Goal: Task Accomplishment & Management: Use online tool/utility

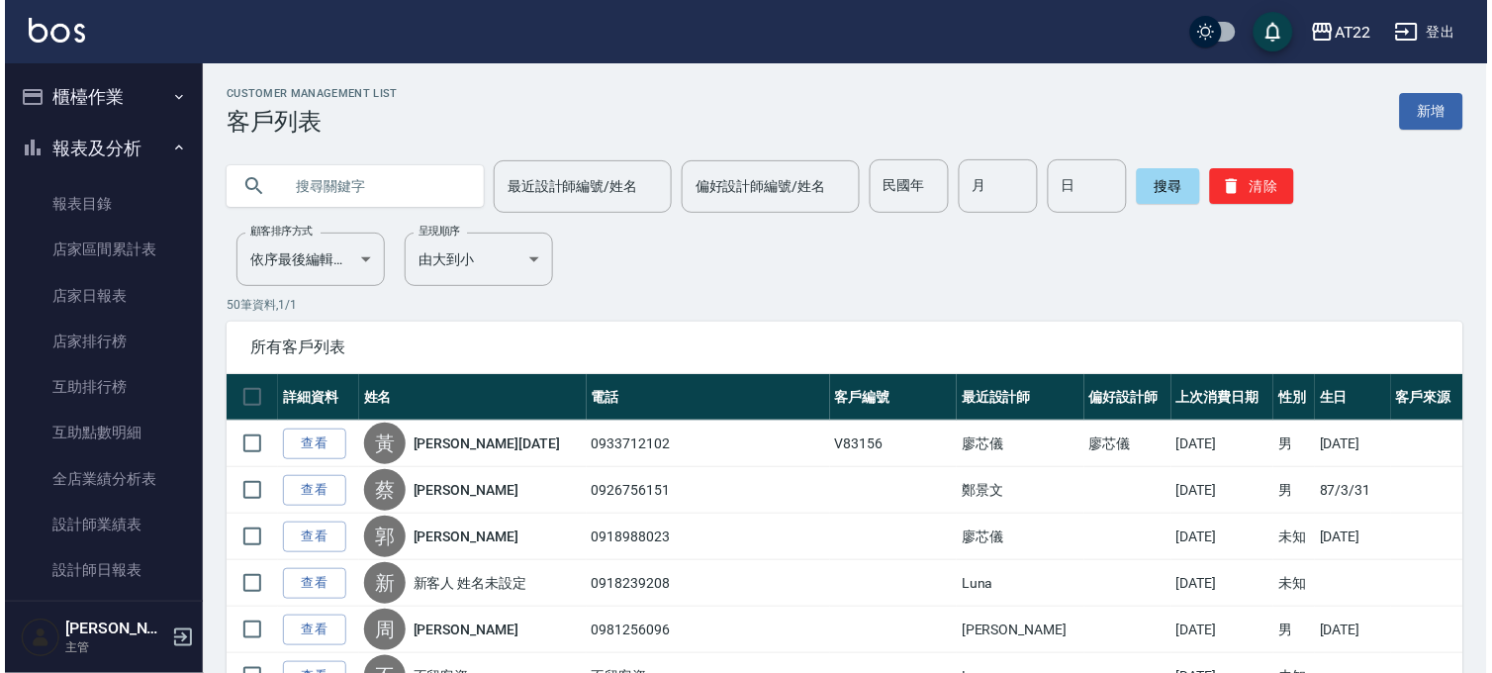
scroll to position [1021, 0]
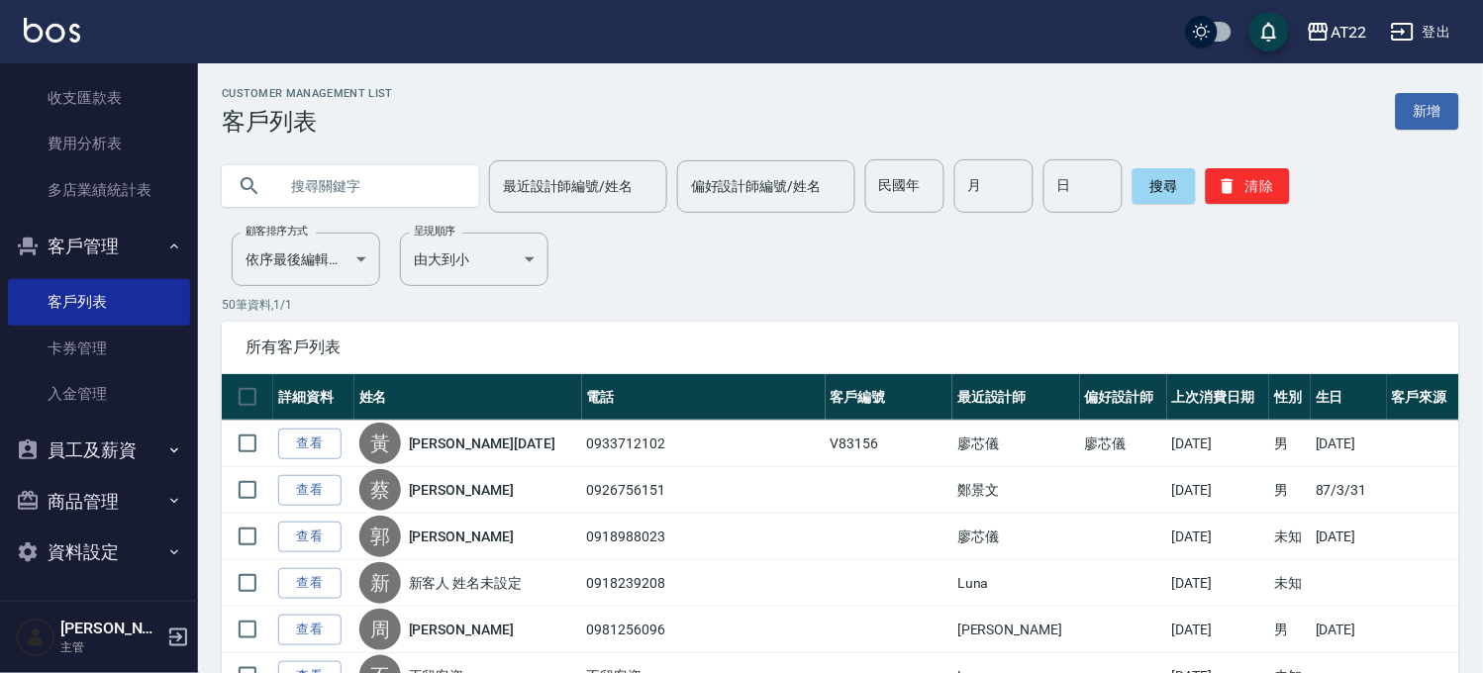
click at [410, 179] on input "text" at bounding box center [370, 185] width 186 height 53
type input "0909318859"
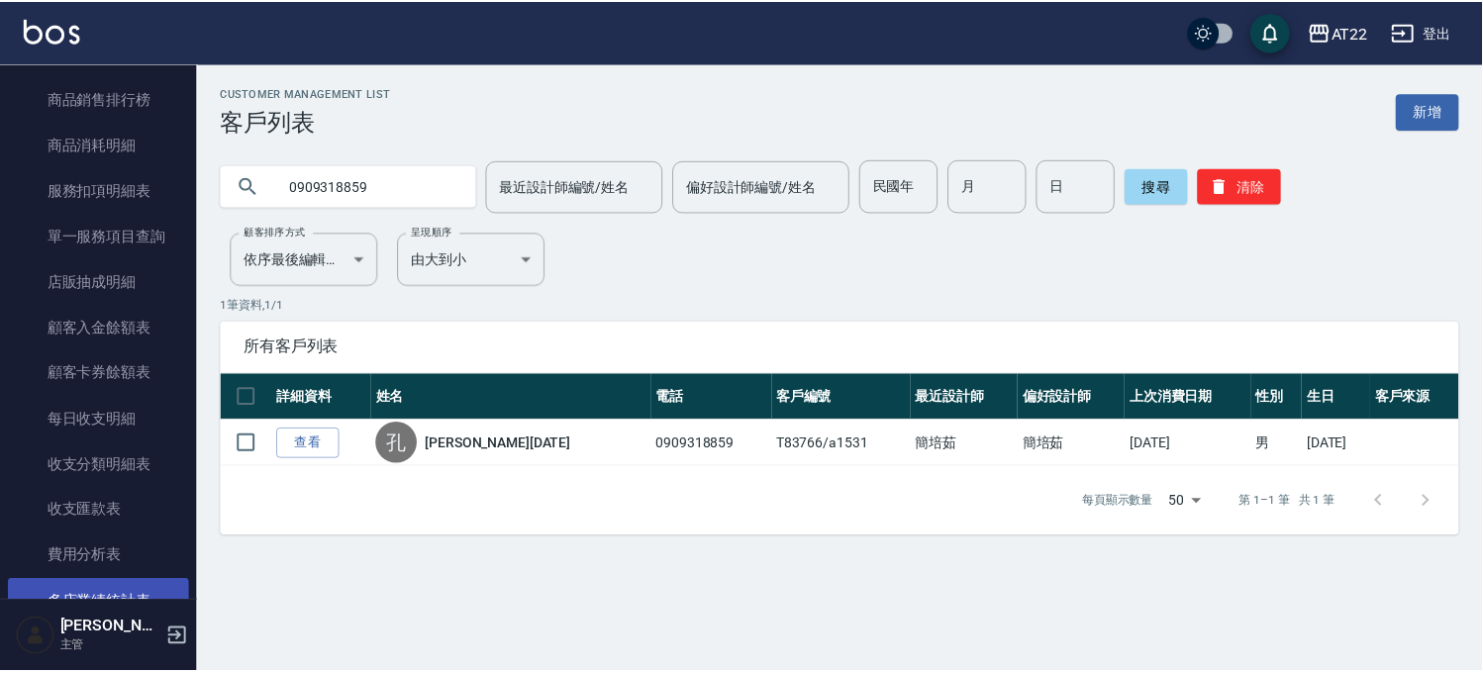
scroll to position [471, 0]
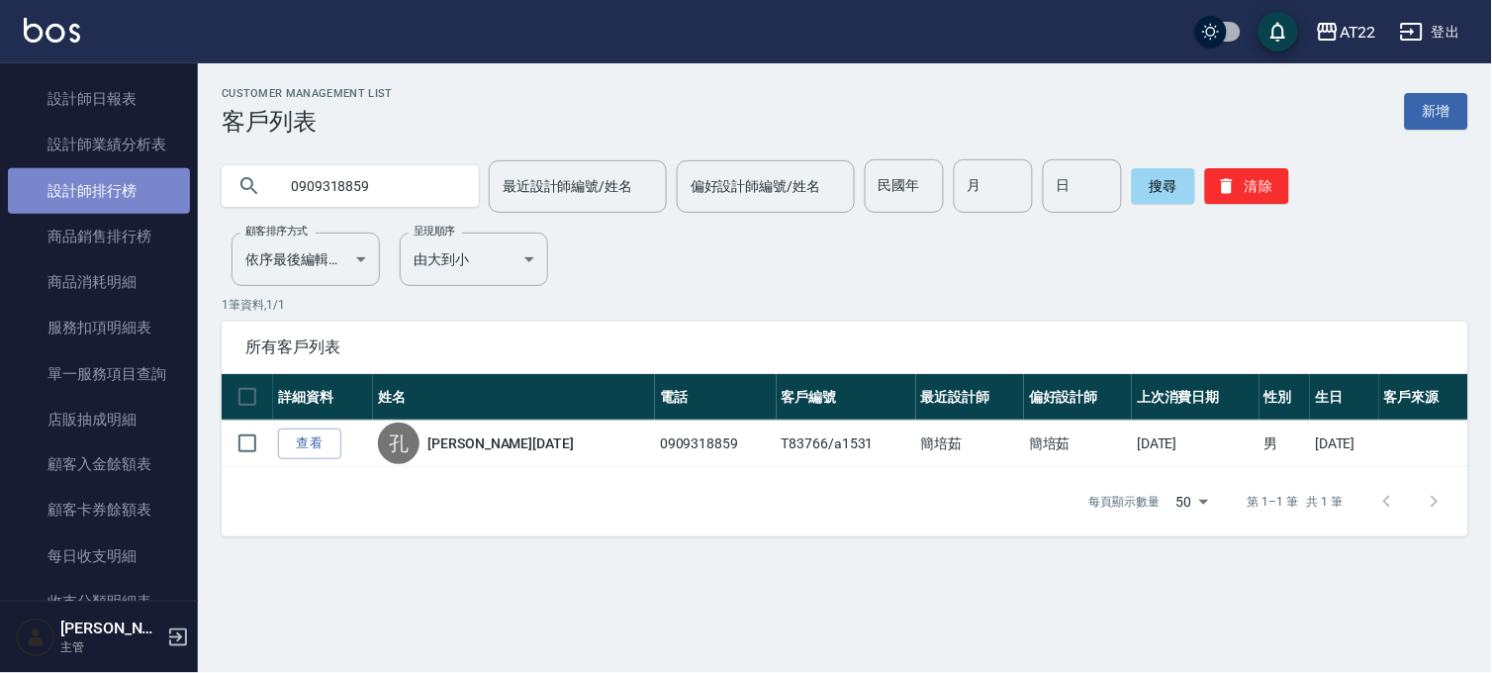
click at [131, 186] on link "設計師排行榜" at bounding box center [99, 191] width 182 height 46
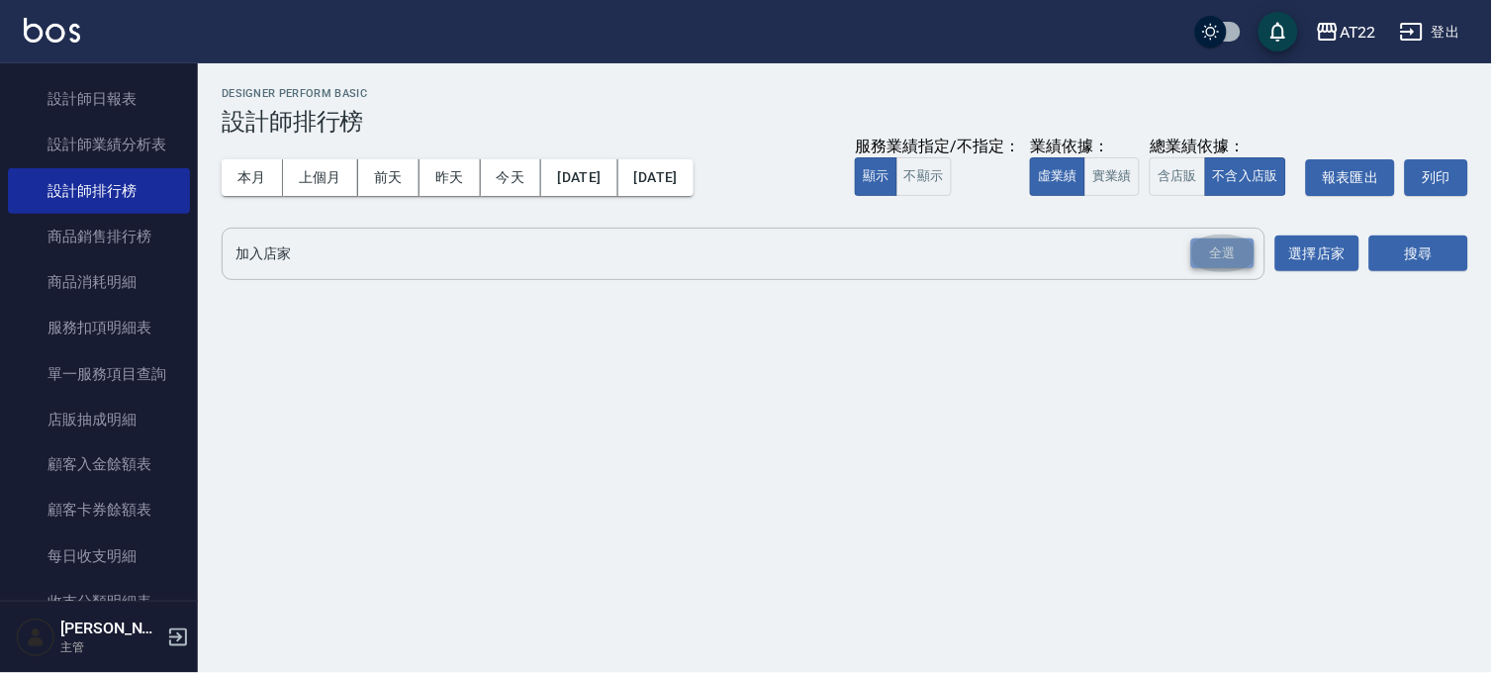
click at [1245, 260] on div "全選" at bounding box center [1223, 254] width 63 height 31
click at [1395, 257] on button "搜尋" at bounding box center [1419, 255] width 99 height 37
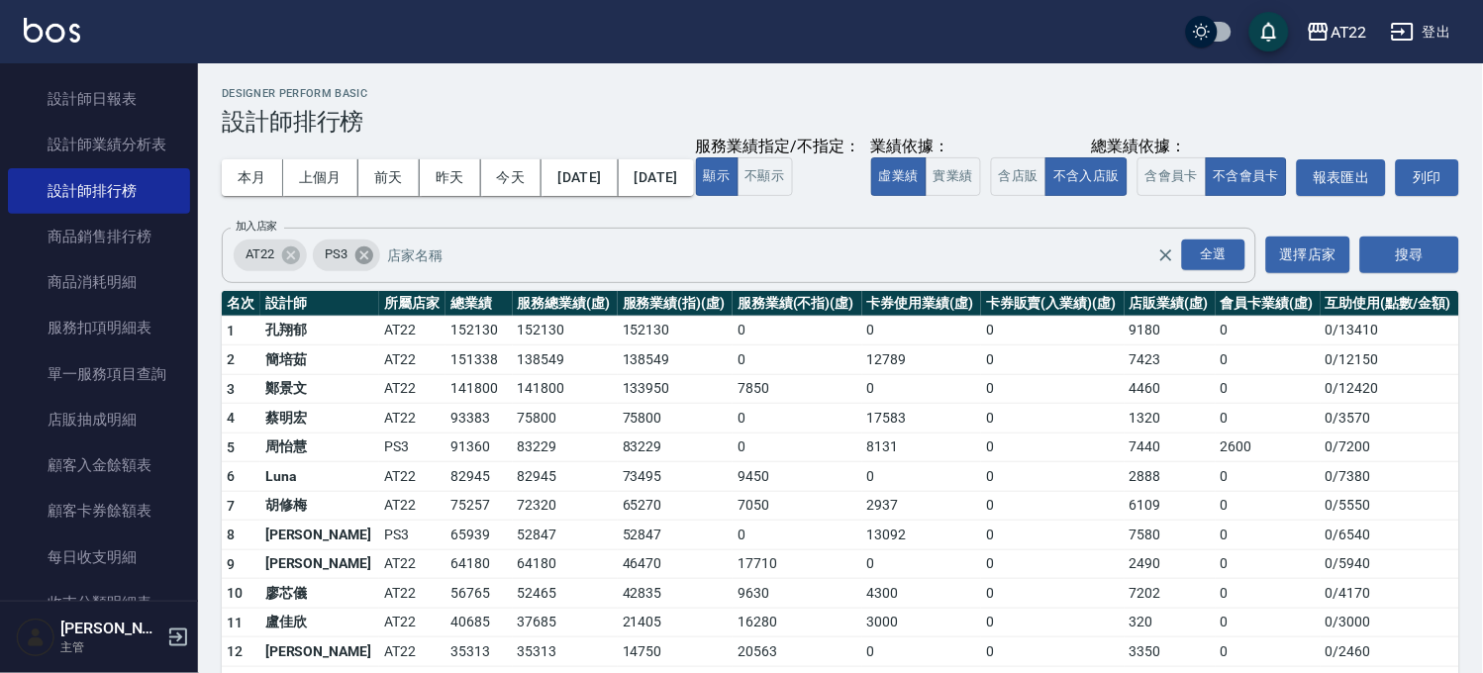
click at [367, 266] on icon at bounding box center [364, 255] width 22 height 22
click at [1411, 273] on button "搜尋" at bounding box center [1409, 255] width 99 height 37
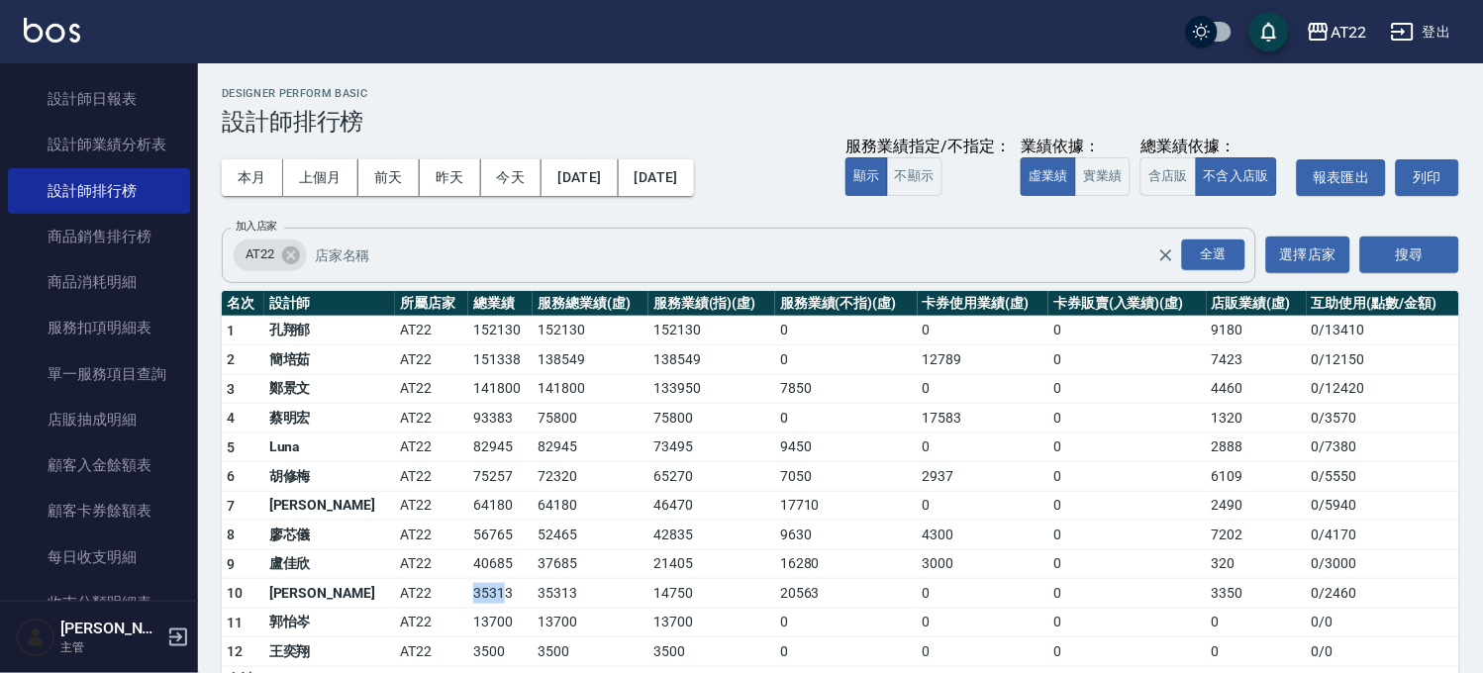
drag, startPoint x: 441, startPoint y: 595, endPoint x: 378, endPoint y: 594, distance: 63.3
click at [378, 594] on tr "10 [PERSON_NAME]AT22 35313 35313 14750 20563 0 0 3350 0 / 2460" at bounding box center [840, 594] width 1237 height 30
click at [395, 594] on td "AT22" at bounding box center [431, 594] width 73 height 30
click at [515, 672] on html "AT22 登出 櫃檯作業 打帳單 帳單列表 掛單列表 現金收支登錄 材料自購登錄 每日結帳 現場電腦打卡 報表及分析 報表目錄 店家區間累計表 店家日報表 店…" at bounding box center [741, 358] width 1483 height 717
click at [700, 542] on td "42835" at bounding box center [711, 536] width 127 height 30
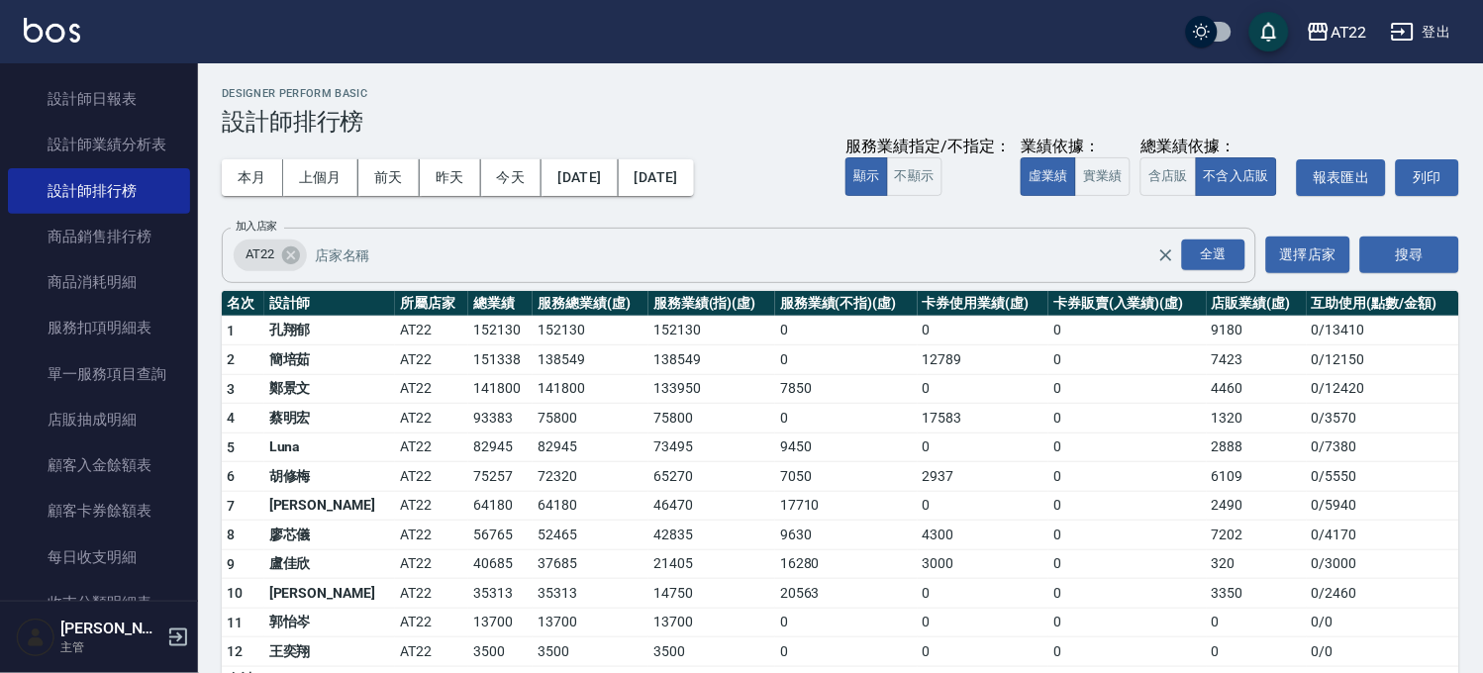
scroll to position [44, 0]
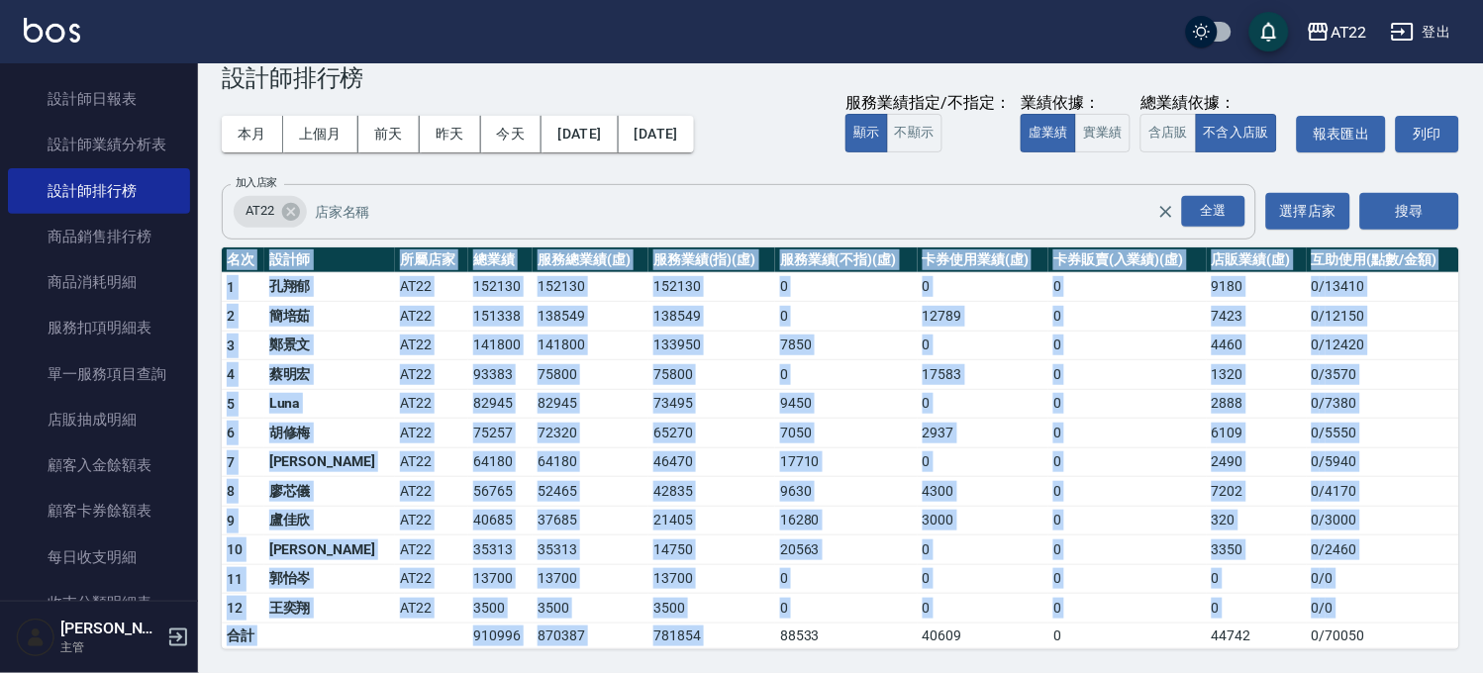
drag, startPoint x: 589, startPoint y: 660, endPoint x: 732, endPoint y: 640, distance: 144.9
click at [732, 640] on div "AT22 [DATE] - [DATE] 設計師排行榜 列印時間： [DATE][PHONE_NUMBER]:39 Designer Perform Basi…" at bounding box center [840, 346] width 1285 height 653
click at [817, 550] on td "20563" at bounding box center [846, 550] width 143 height 30
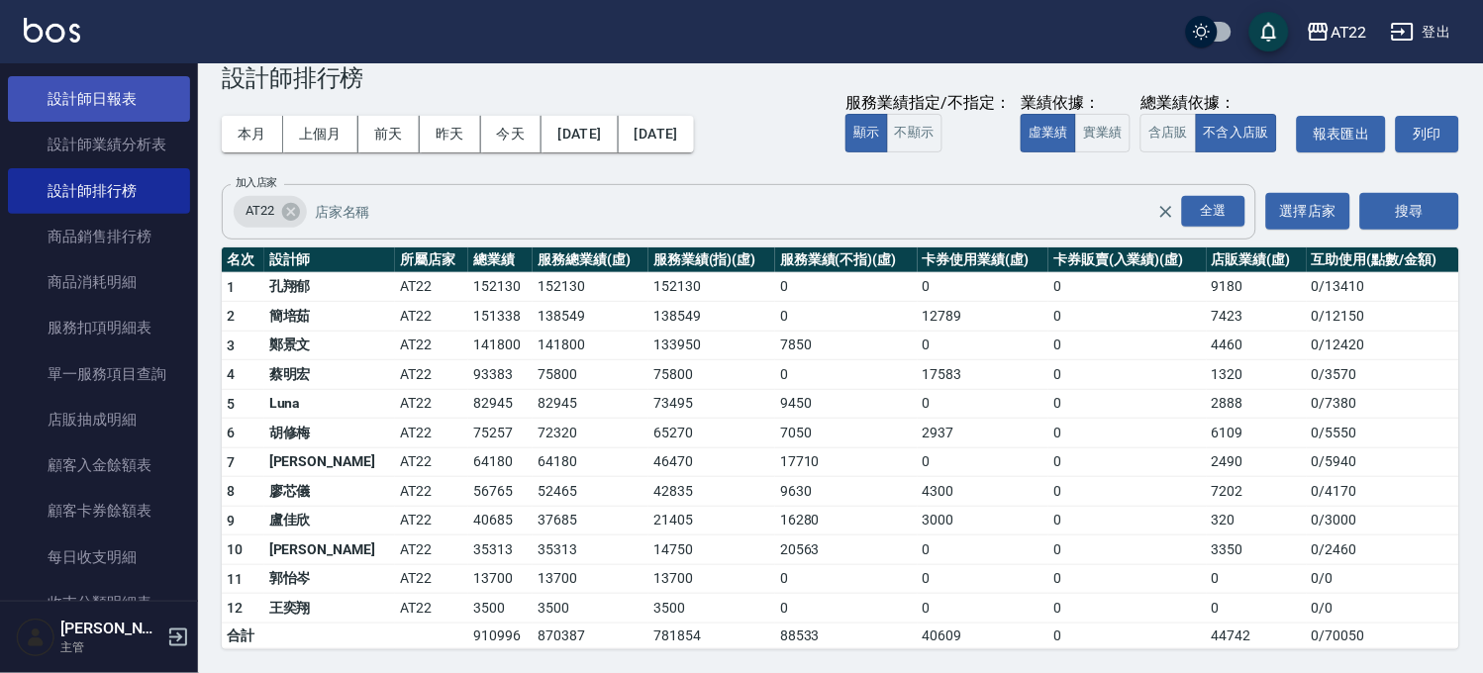
click at [92, 113] on link "設計師日報表" at bounding box center [99, 99] width 182 height 46
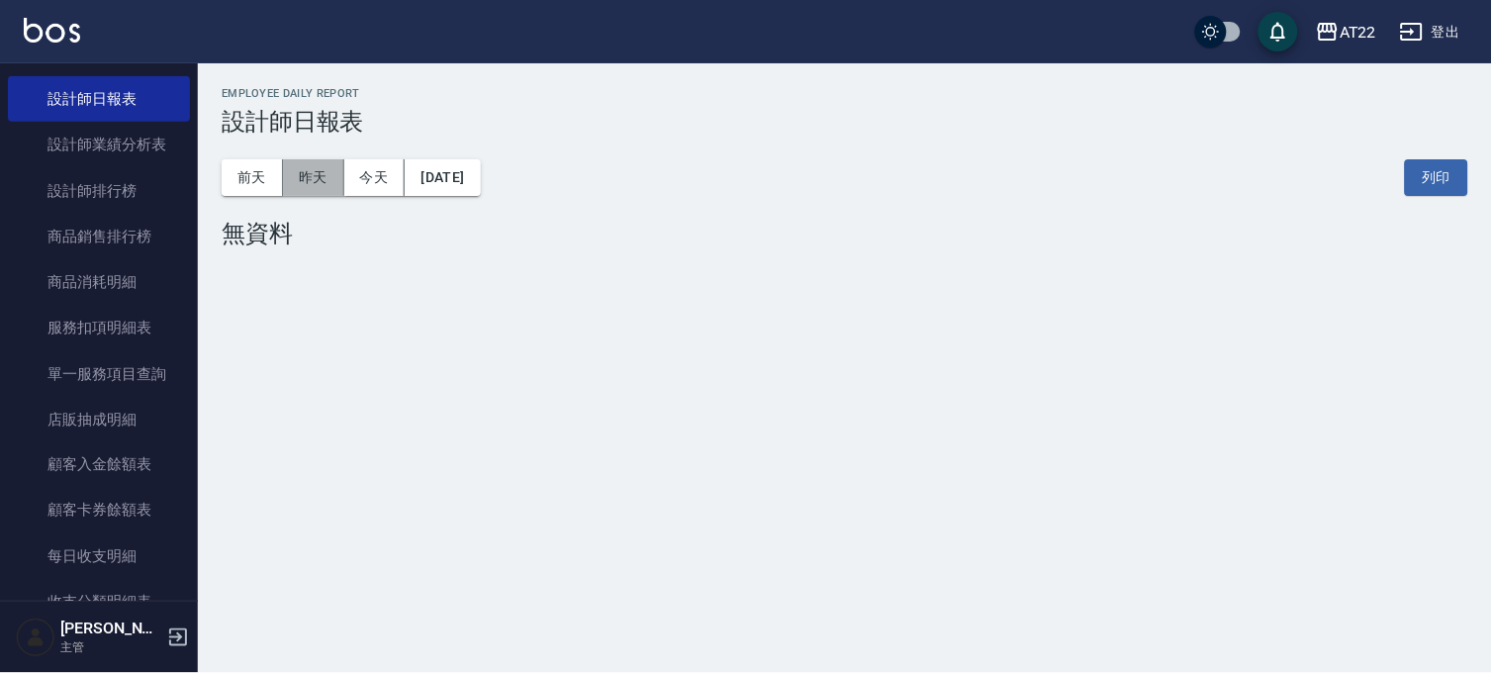
click at [314, 178] on button "昨天" at bounding box center [313, 177] width 61 height 37
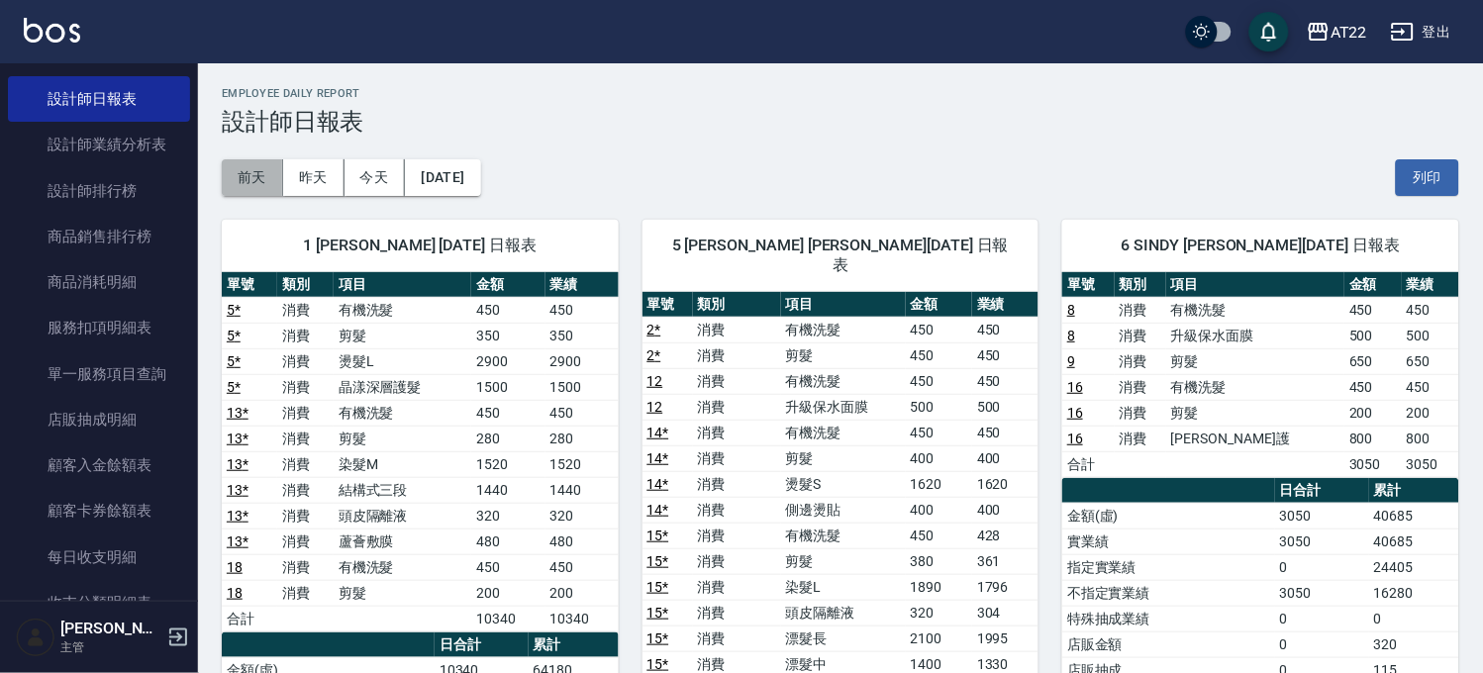
click at [245, 172] on button "前天" at bounding box center [252, 177] width 61 height 37
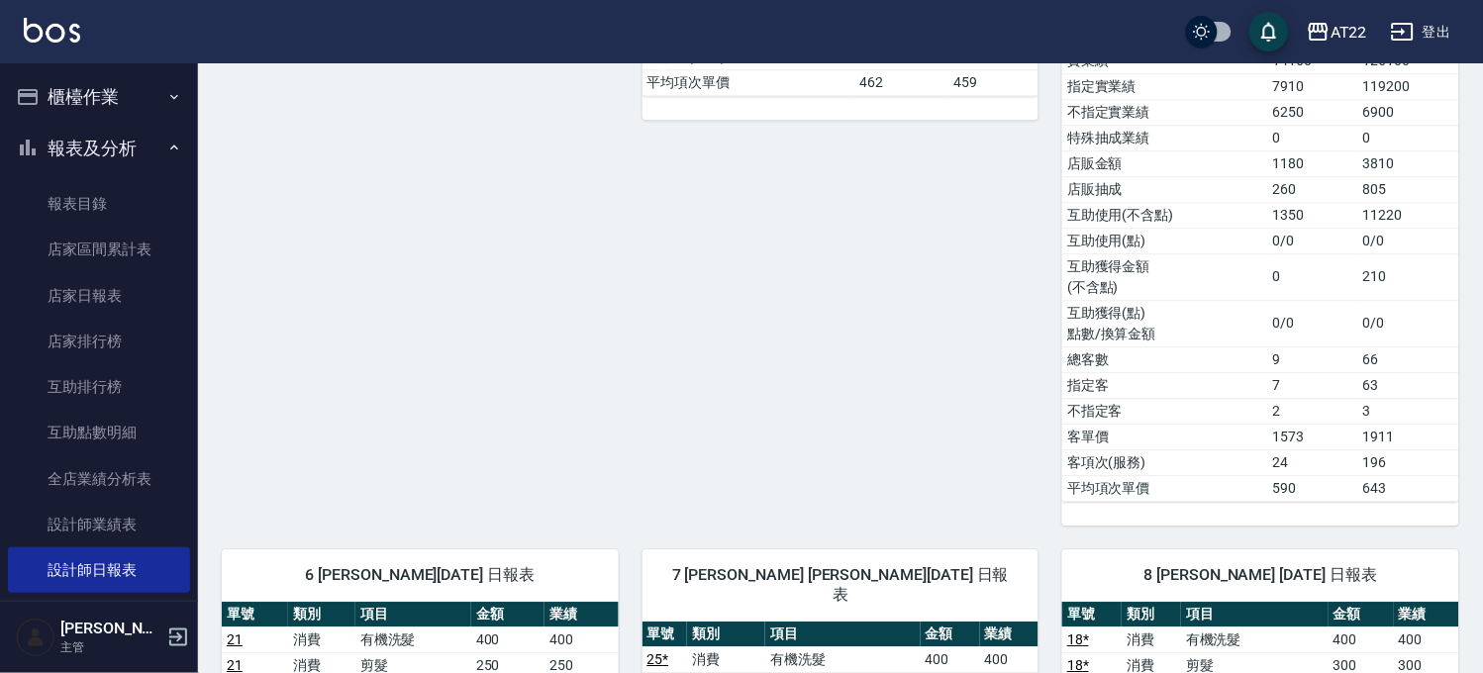
click at [102, 169] on button "報表及分析" at bounding box center [99, 148] width 182 height 51
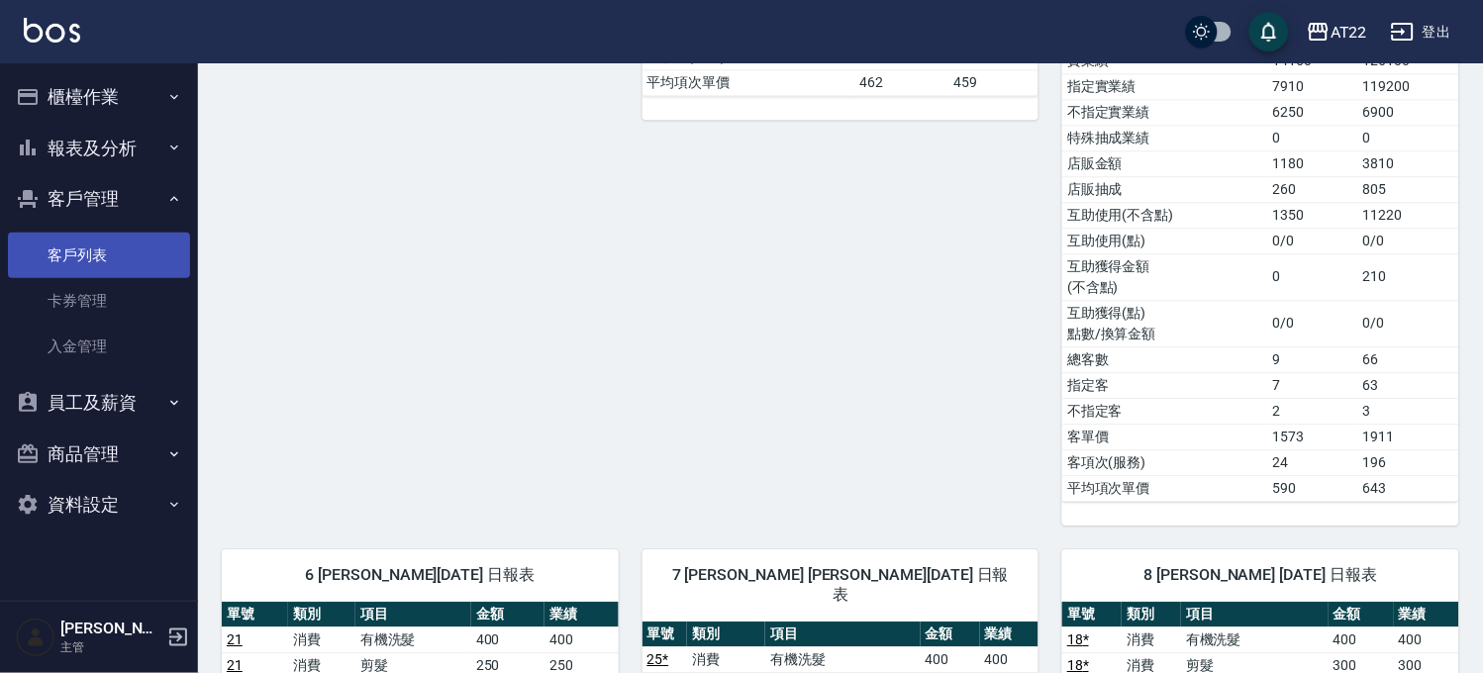
click at [117, 263] on link "客戶列表" at bounding box center [99, 256] width 182 height 46
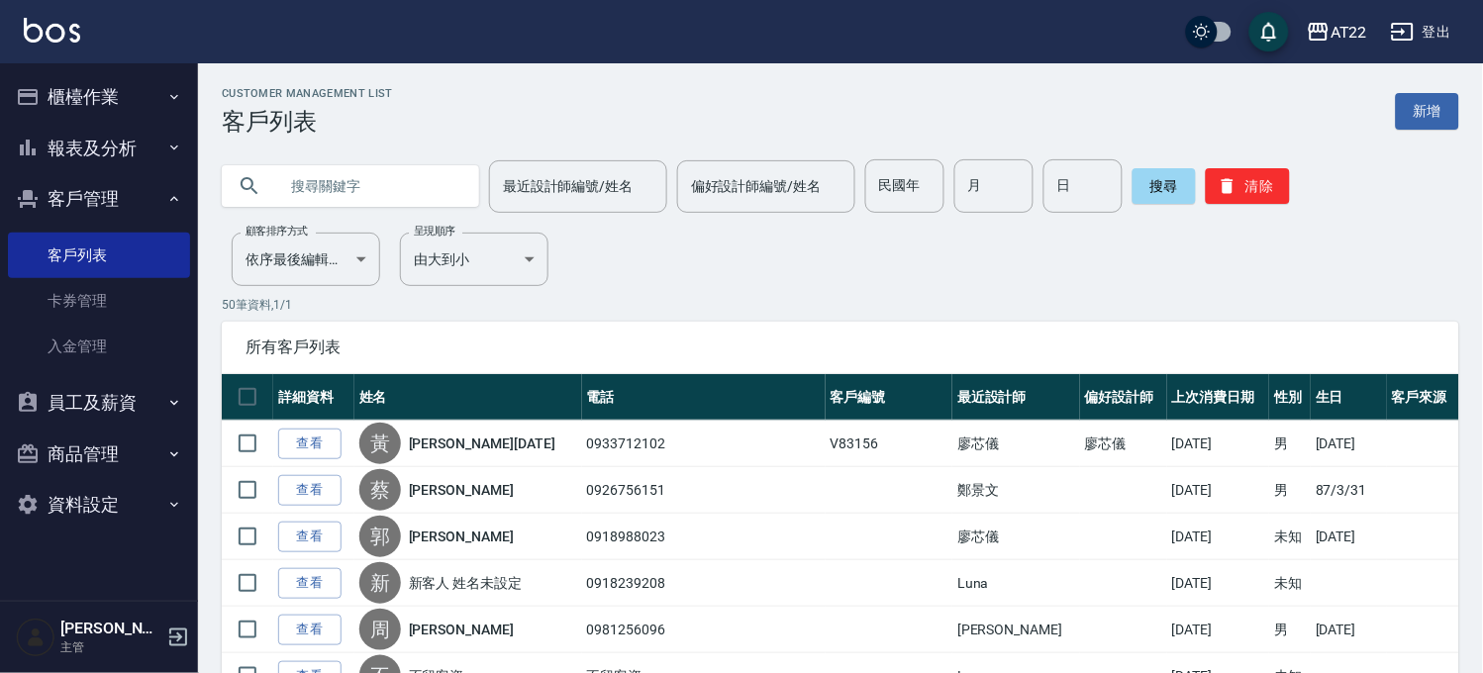
click at [397, 179] on input "text" at bounding box center [370, 185] width 186 height 53
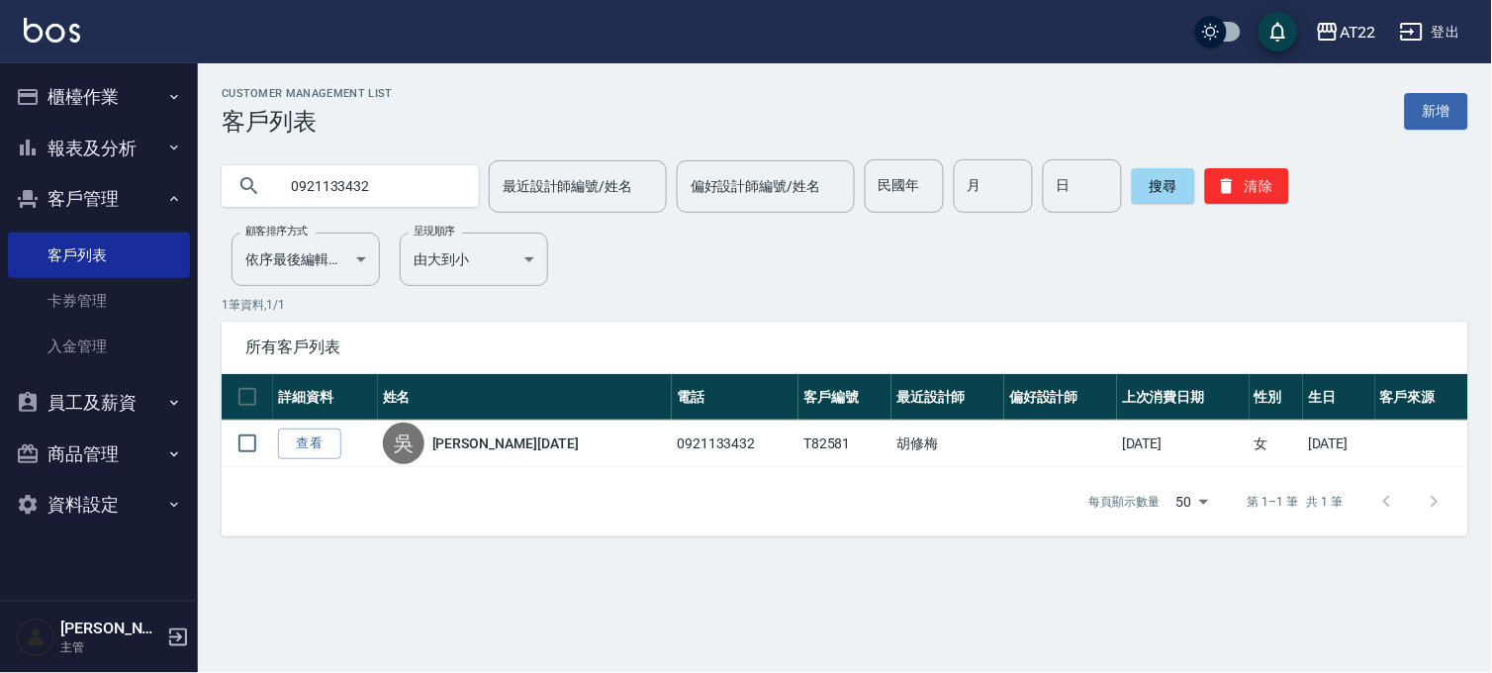
click at [334, 194] on input "0921133432" at bounding box center [370, 185] width 186 height 53
type input "0988204669"
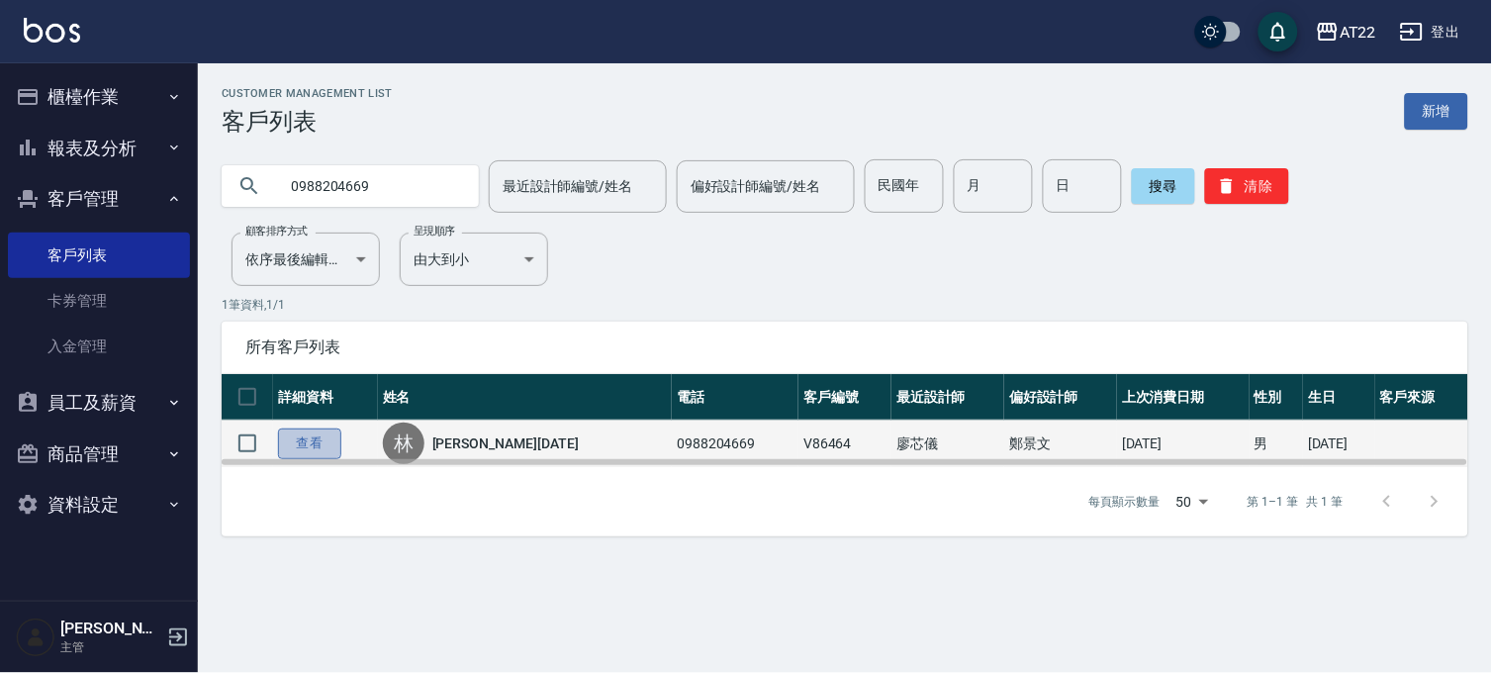
click at [315, 432] on link "查看" at bounding box center [309, 444] width 63 height 31
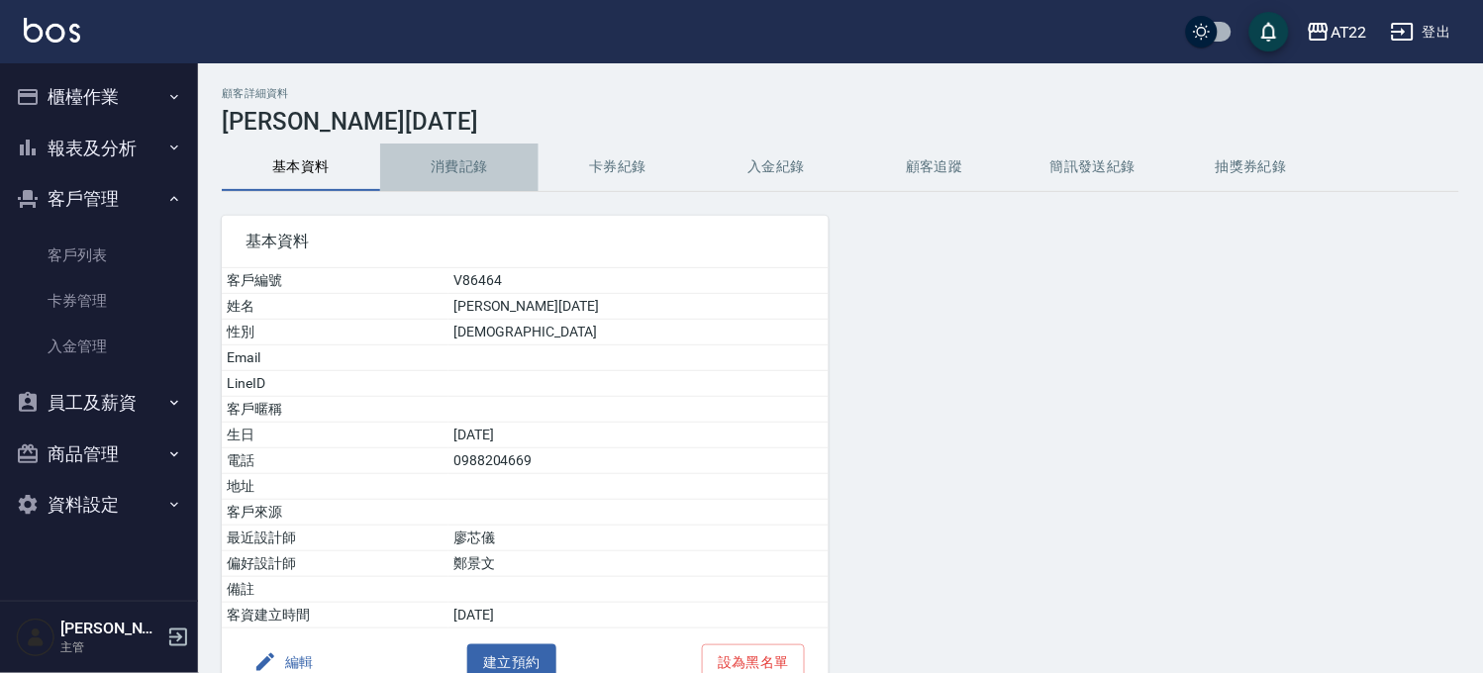
click at [447, 159] on button "消費記錄" at bounding box center [459, 168] width 158 height 48
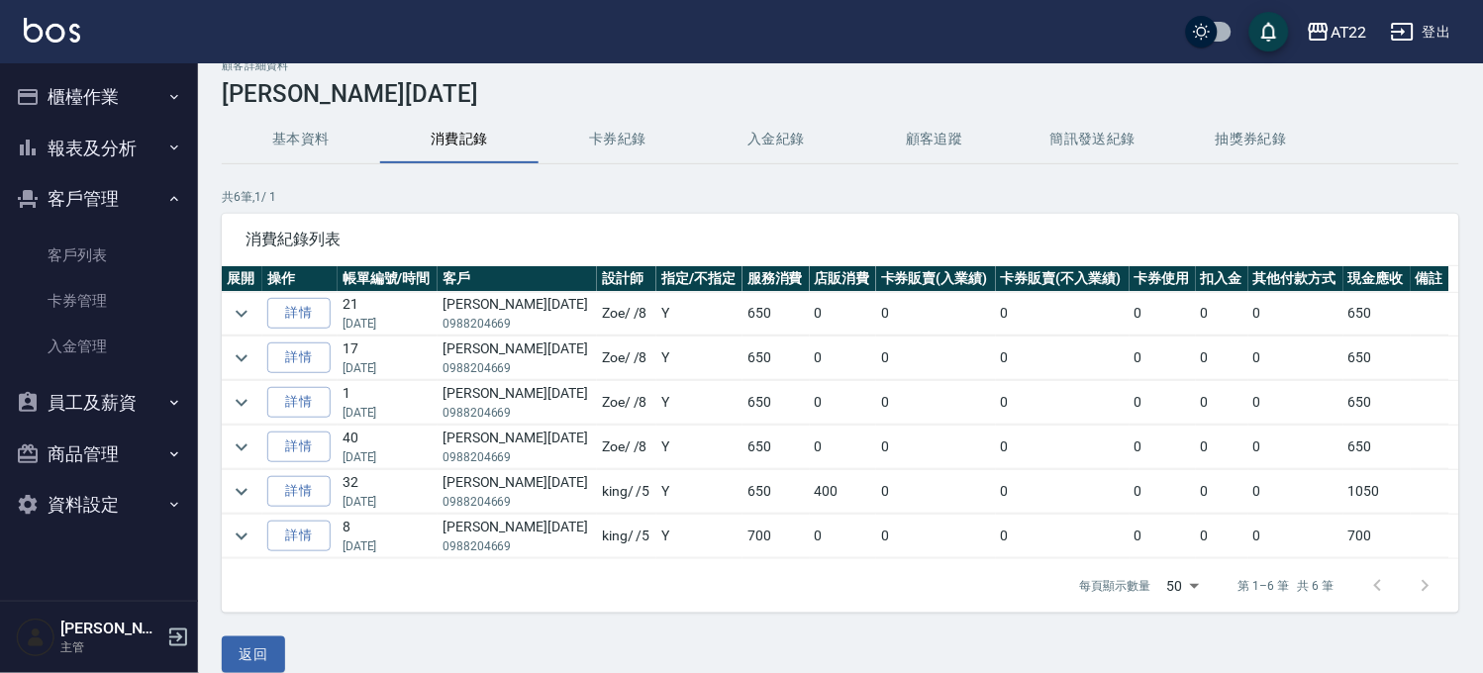
scroll to position [52, 0]
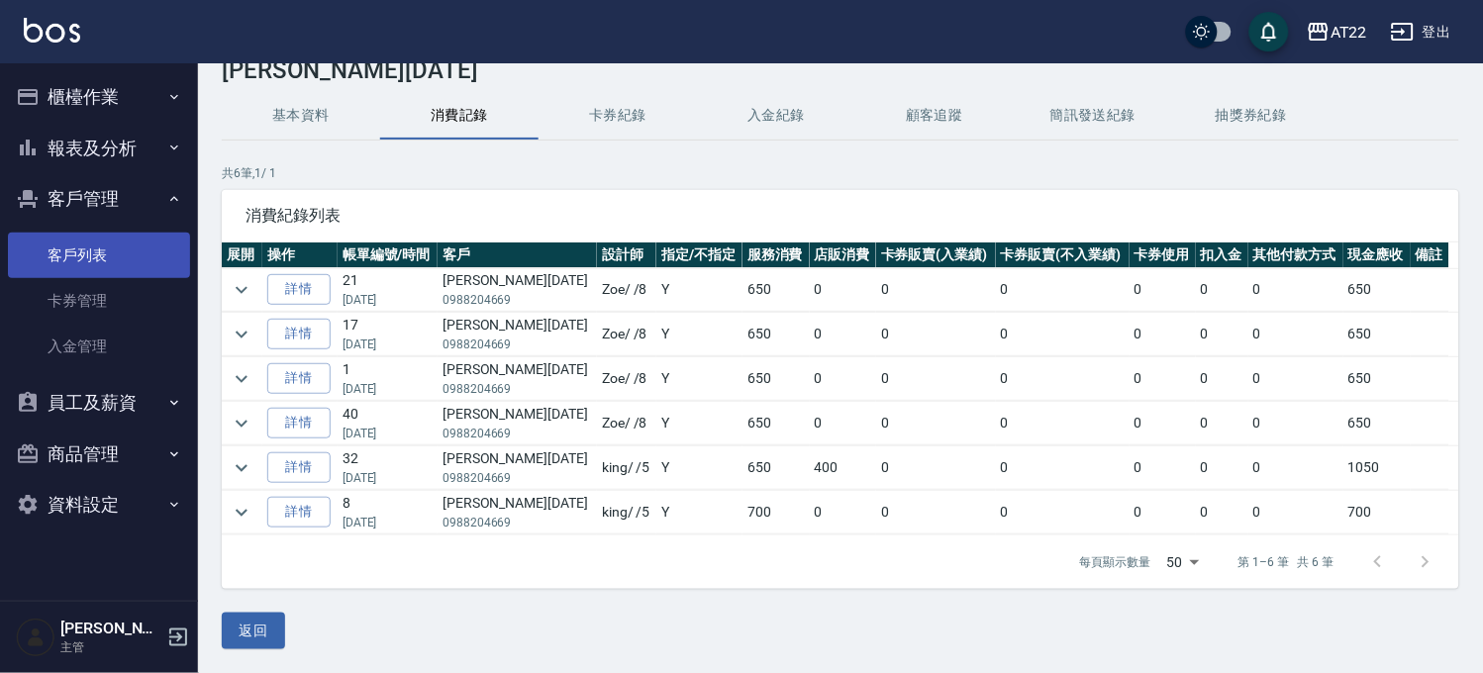
click at [141, 252] on link "客戶列表" at bounding box center [99, 256] width 182 height 46
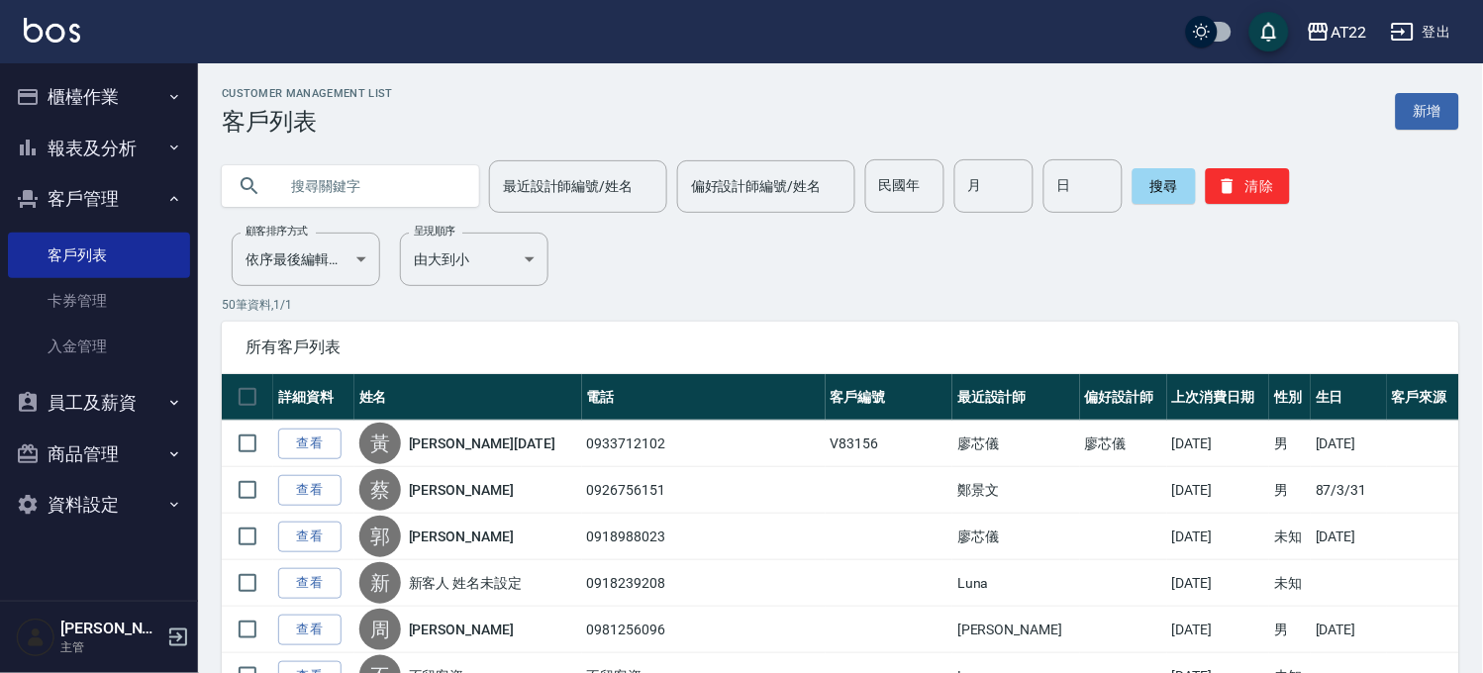
click at [337, 195] on input "text" at bounding box center [370, 185] width 186 height 53
type input "0988204669"
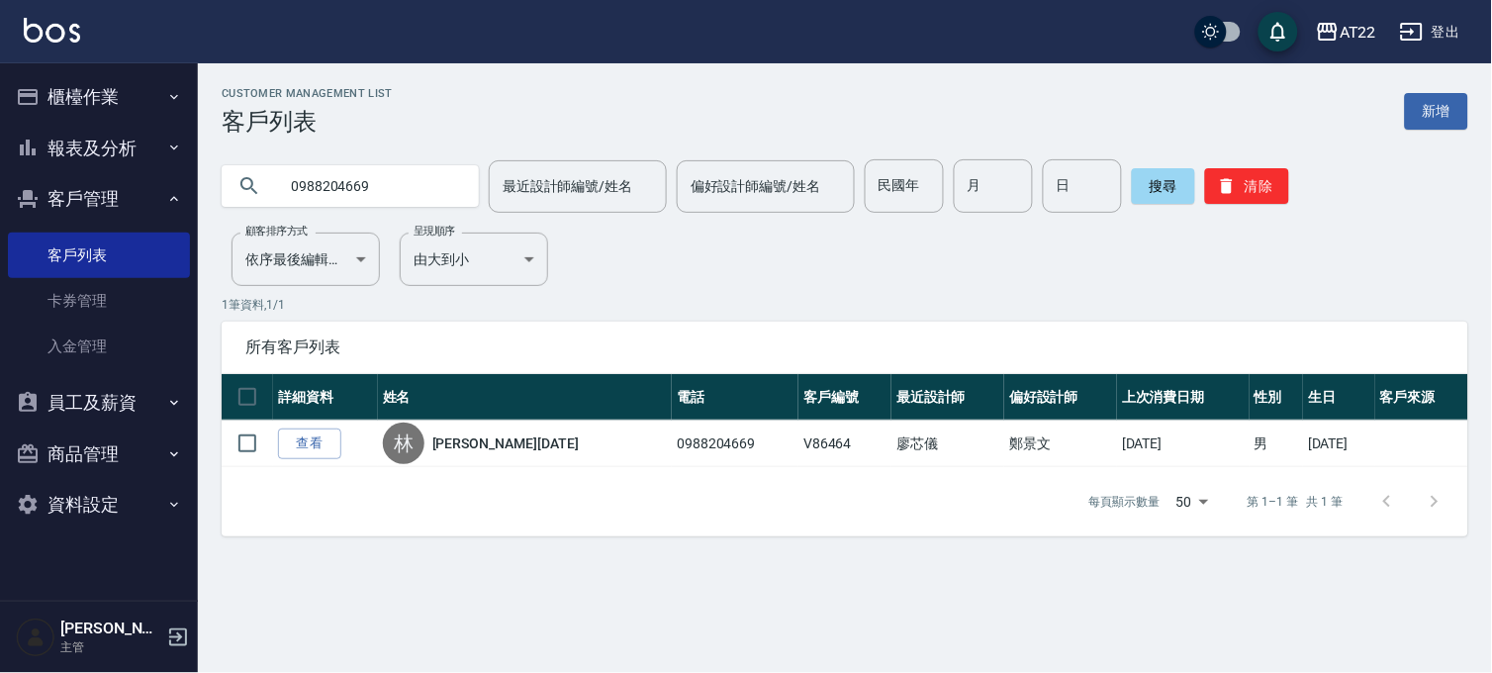
click at [121, 97] on button "櫃檯作業" at bounding box center [99, 96] width 182 height 51
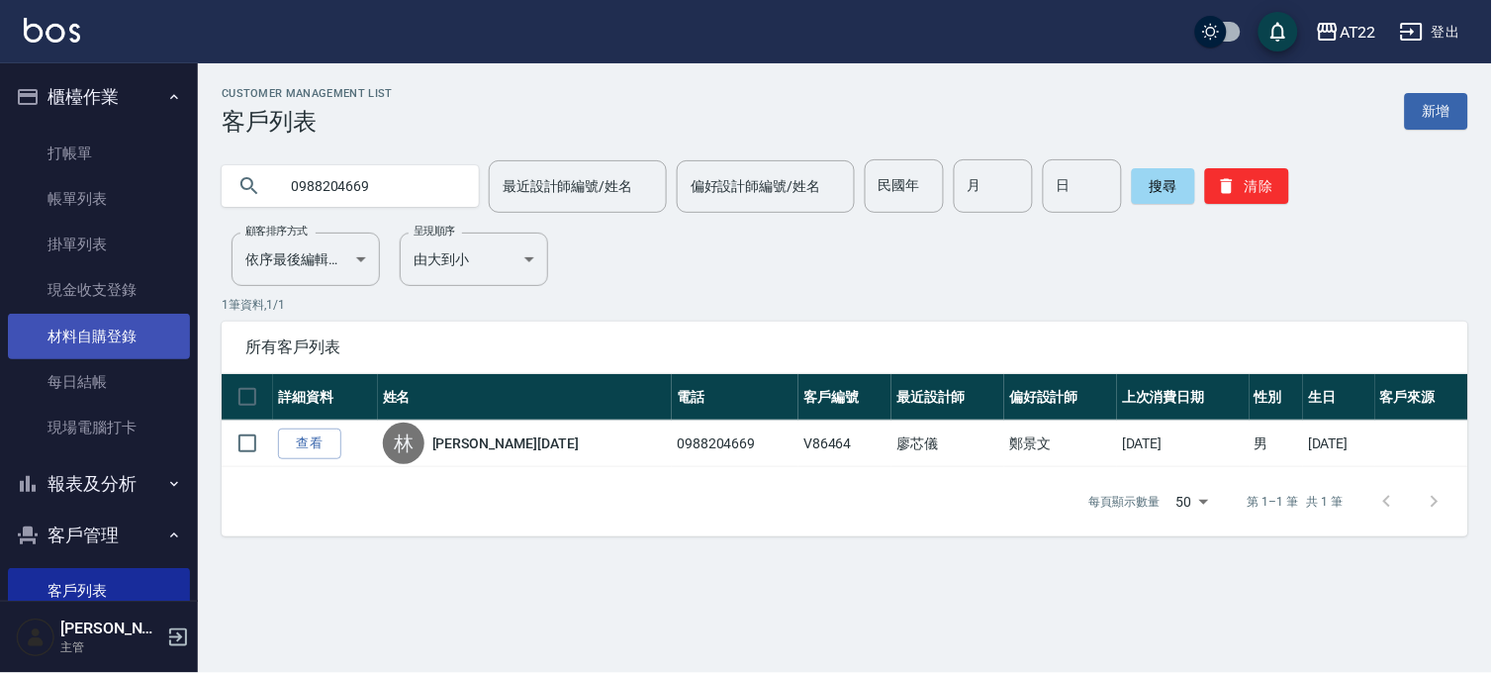
click at [127, 321] on link "材料自購登錄" at bounding box center [99, 337] width 182 height 46
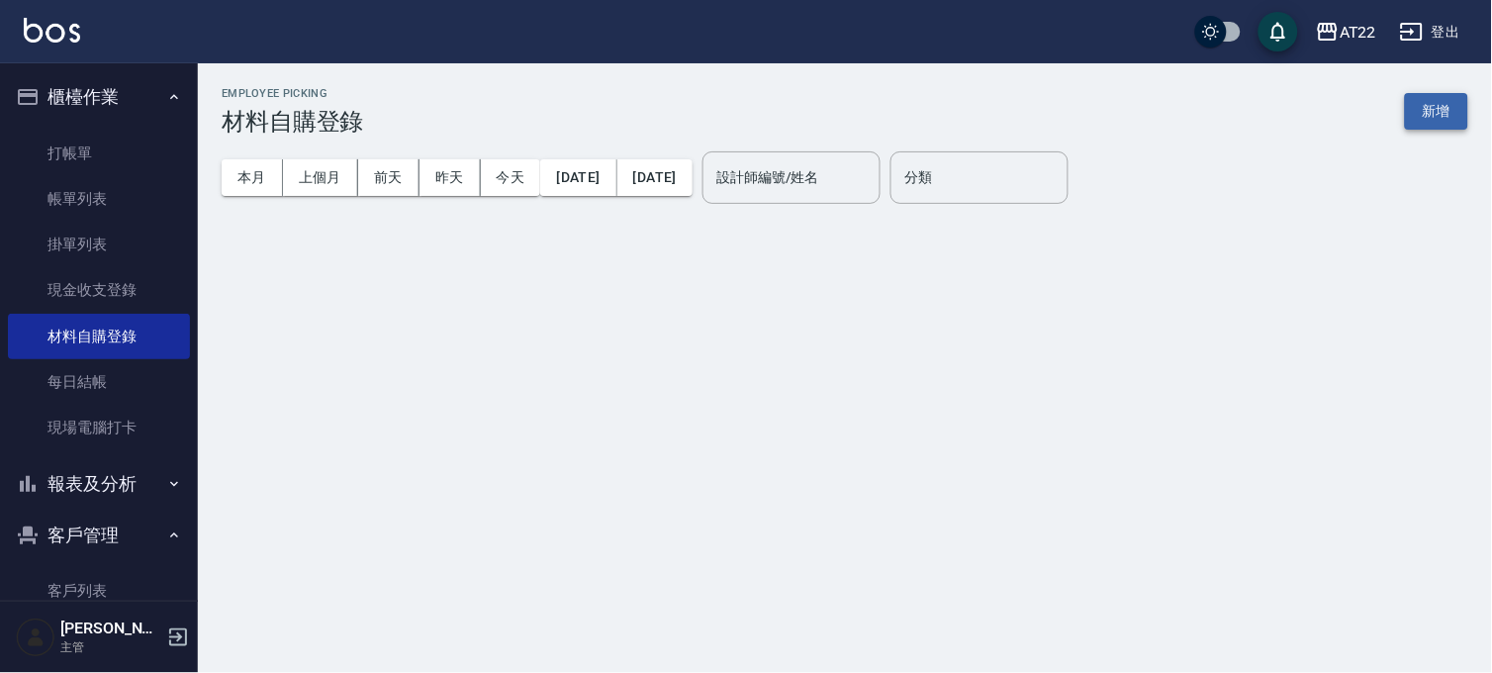
click at [1435, 105] on button "新增" at bounding box center [1436, 111] width 63 height 37
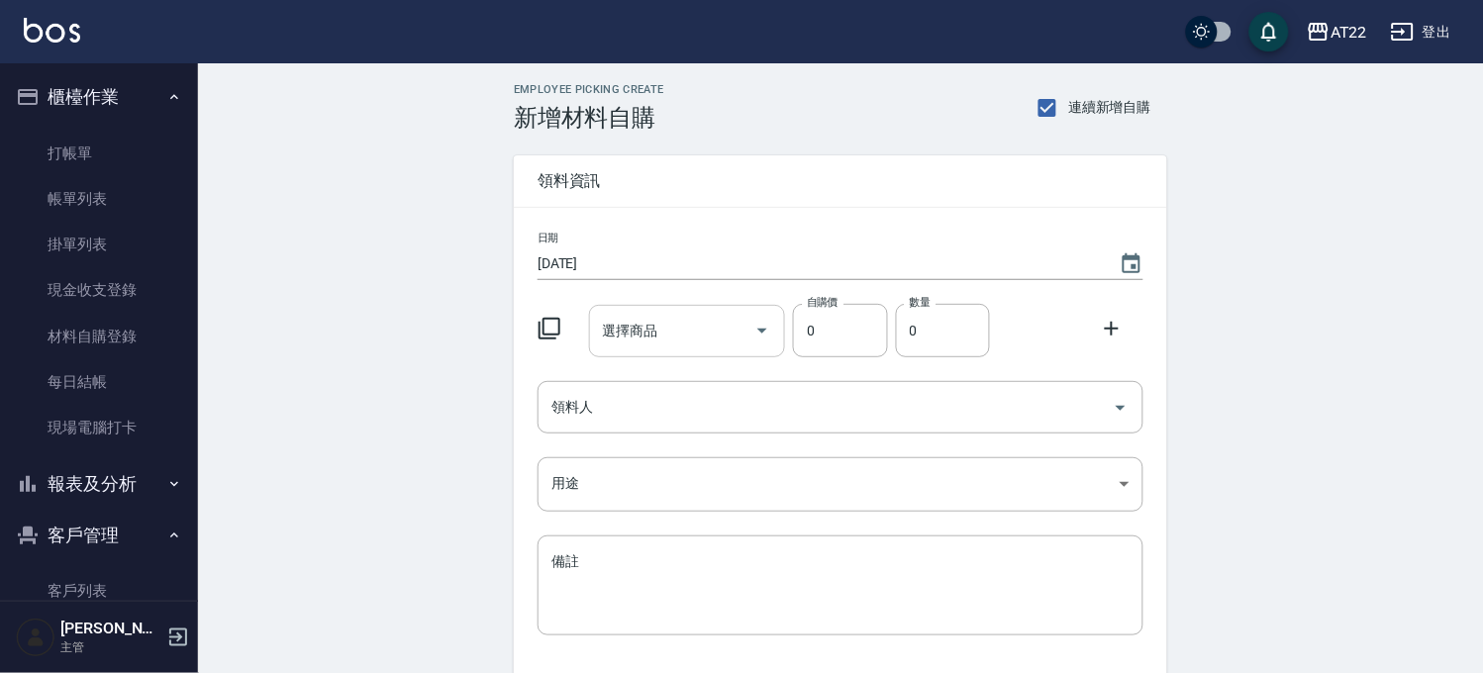
click at [671, 331] on input "選擇商品" at bounding box center [672, 331] width 149 height 35
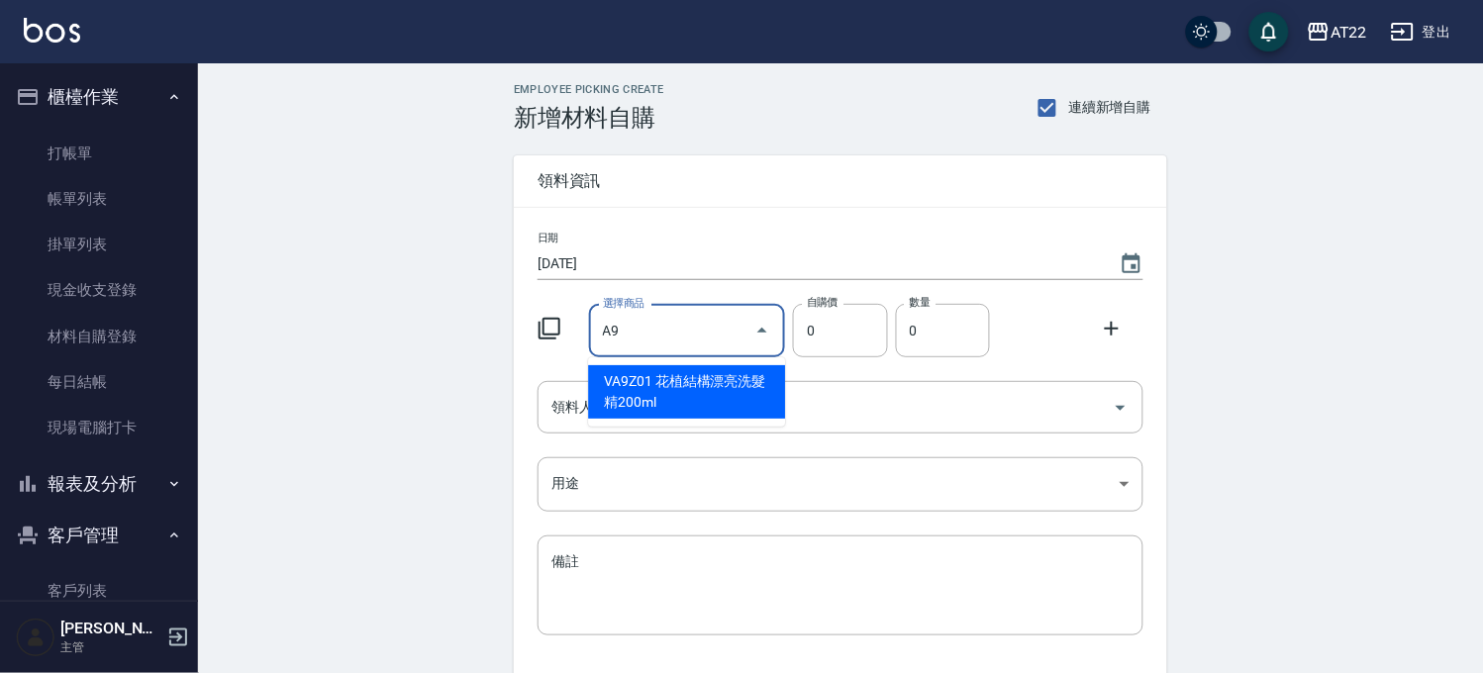
type input "A"
type input "7.4"
type input "180"
type input "1"
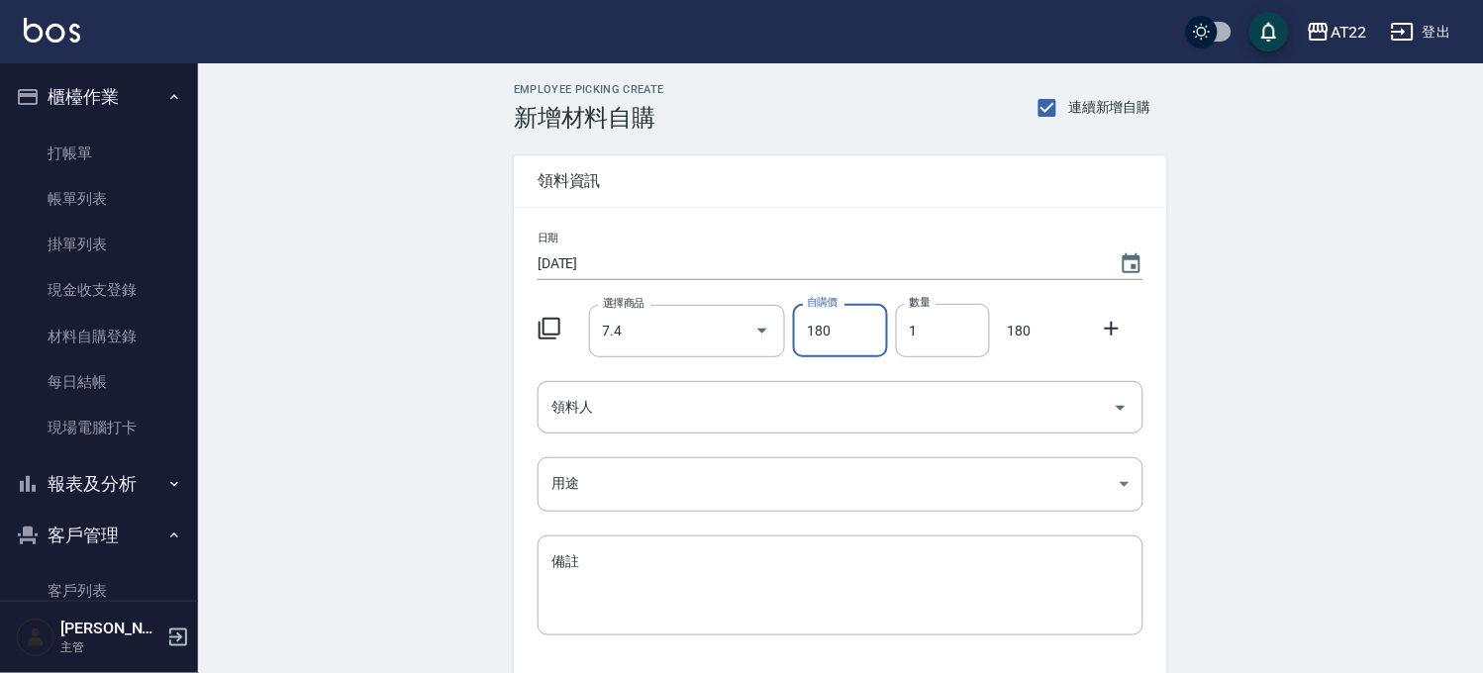
click at [111, 486] on button "報表及分析" at bounding box center [99, 483] width 182 height 51
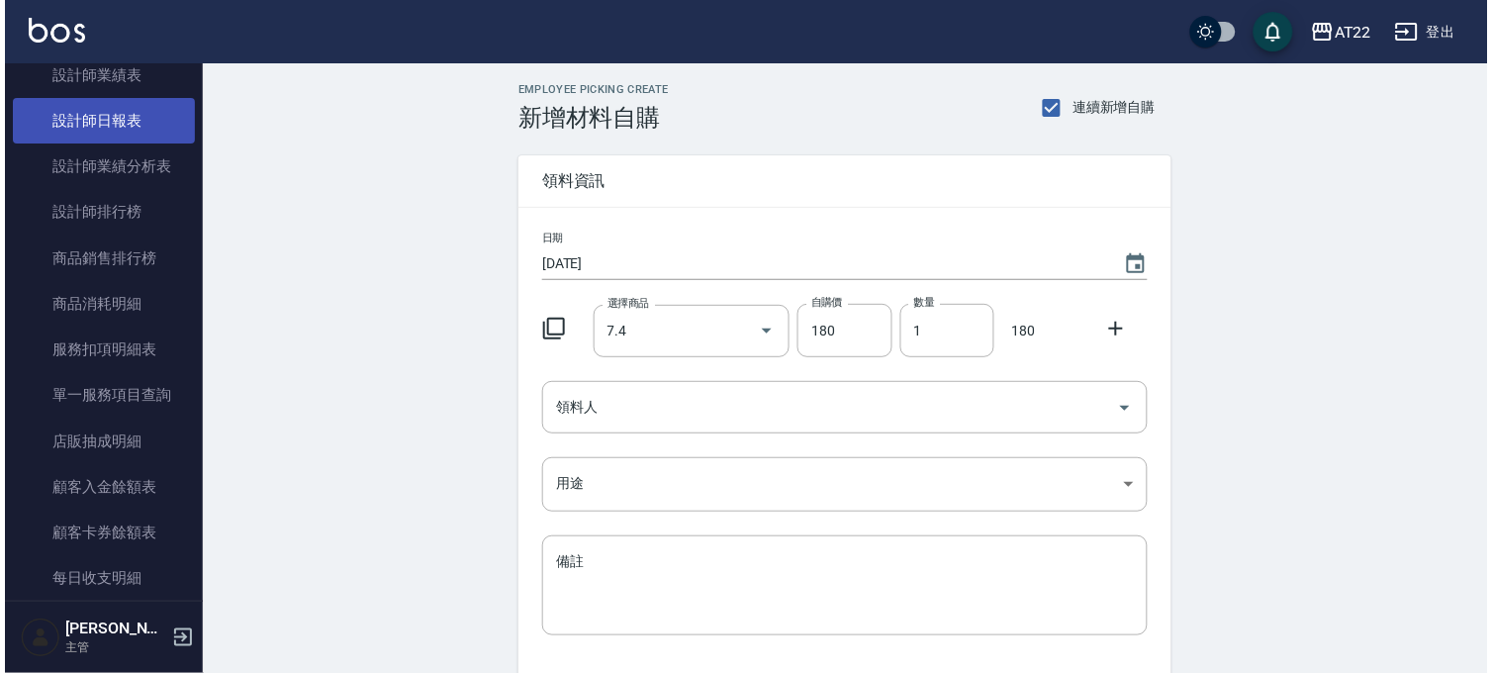
scroll to position [879, 0]
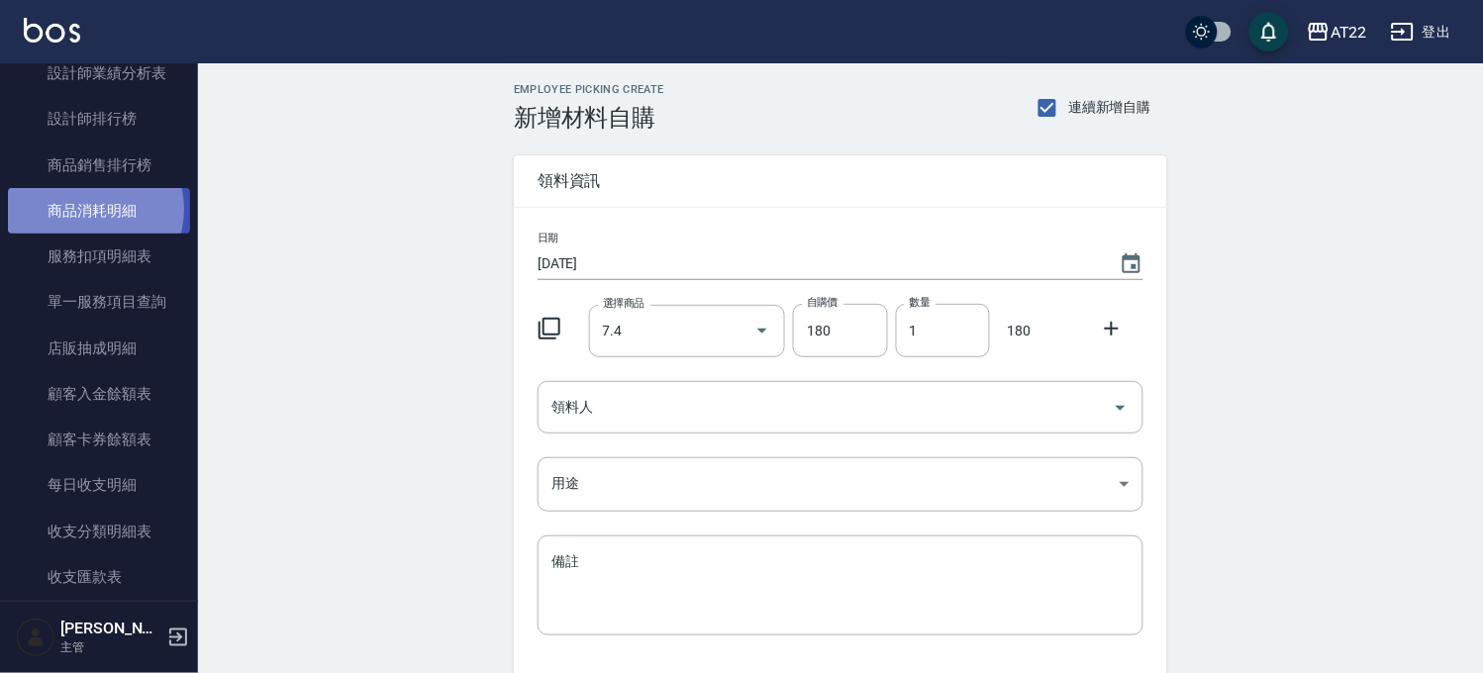
click at [91, 209] on link "商品消耗明細" at bounding box center [99, 211] width 182 height 46
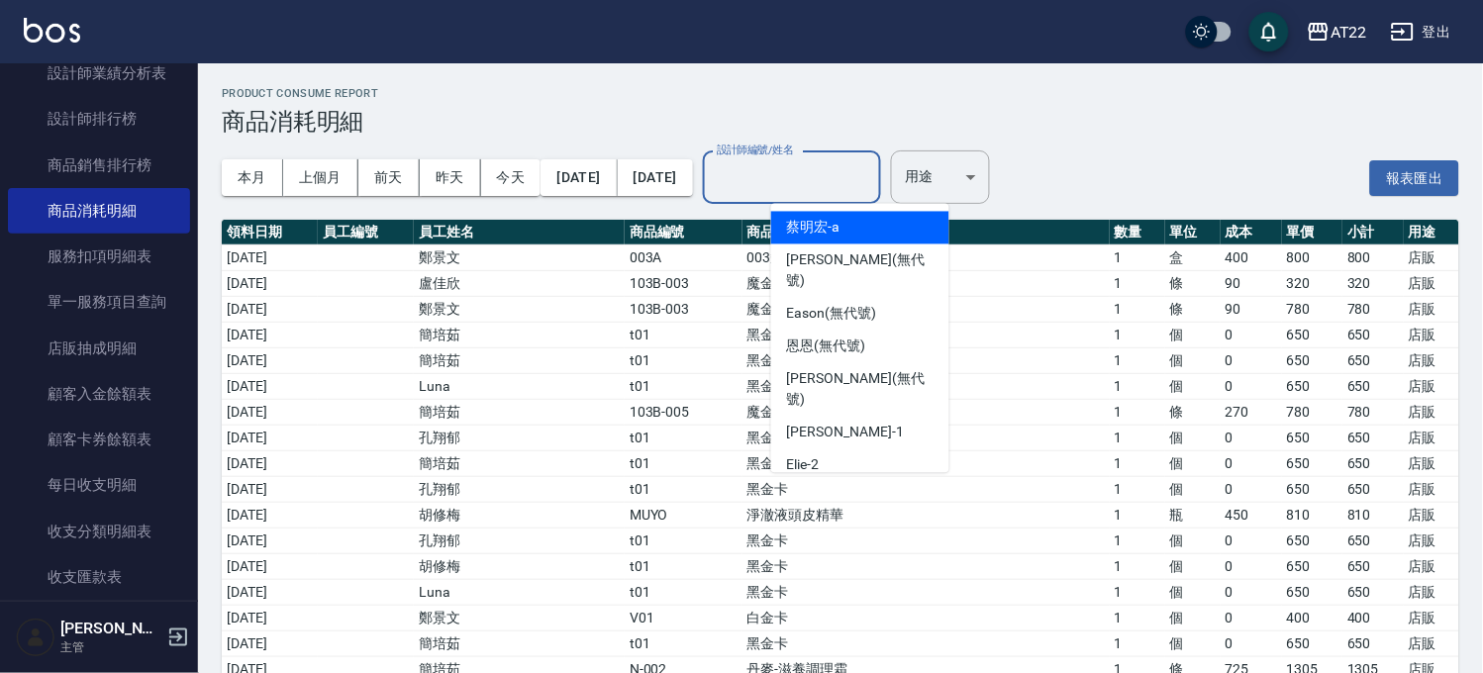
click at [855, 165] on input "設計師編號/姓名" at bounding box center [792, 177] width 160 height 35
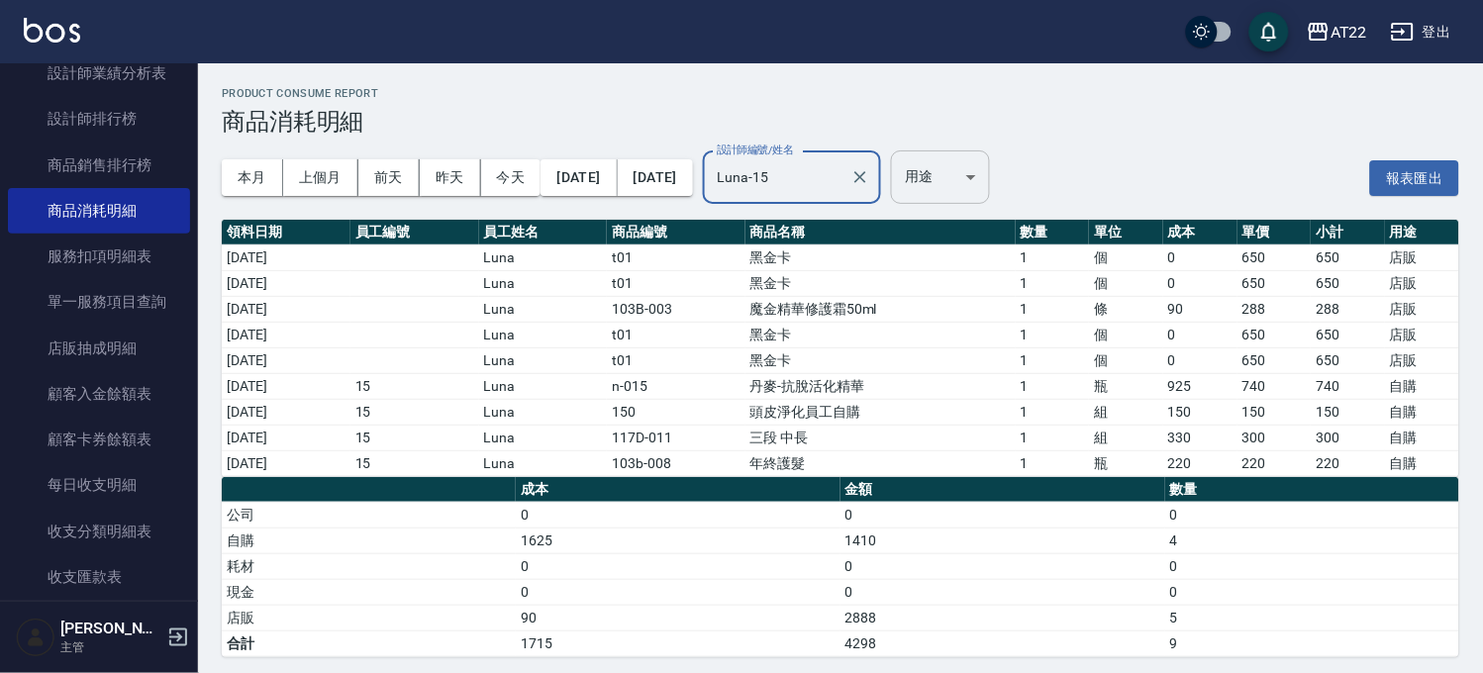
type input "Luna-15"
click at [1031, 159] on body "AT22 登出 櫃檯作業 打帳單 帳單列表 掛單列表 現金收支登錄 材料自購登錄 每日結帳 現場電腦打卡 報表及分析 報表目錄 店家區間累計表 店家日報表 店…" at bounding box center [741, 340] width 1483 height 681
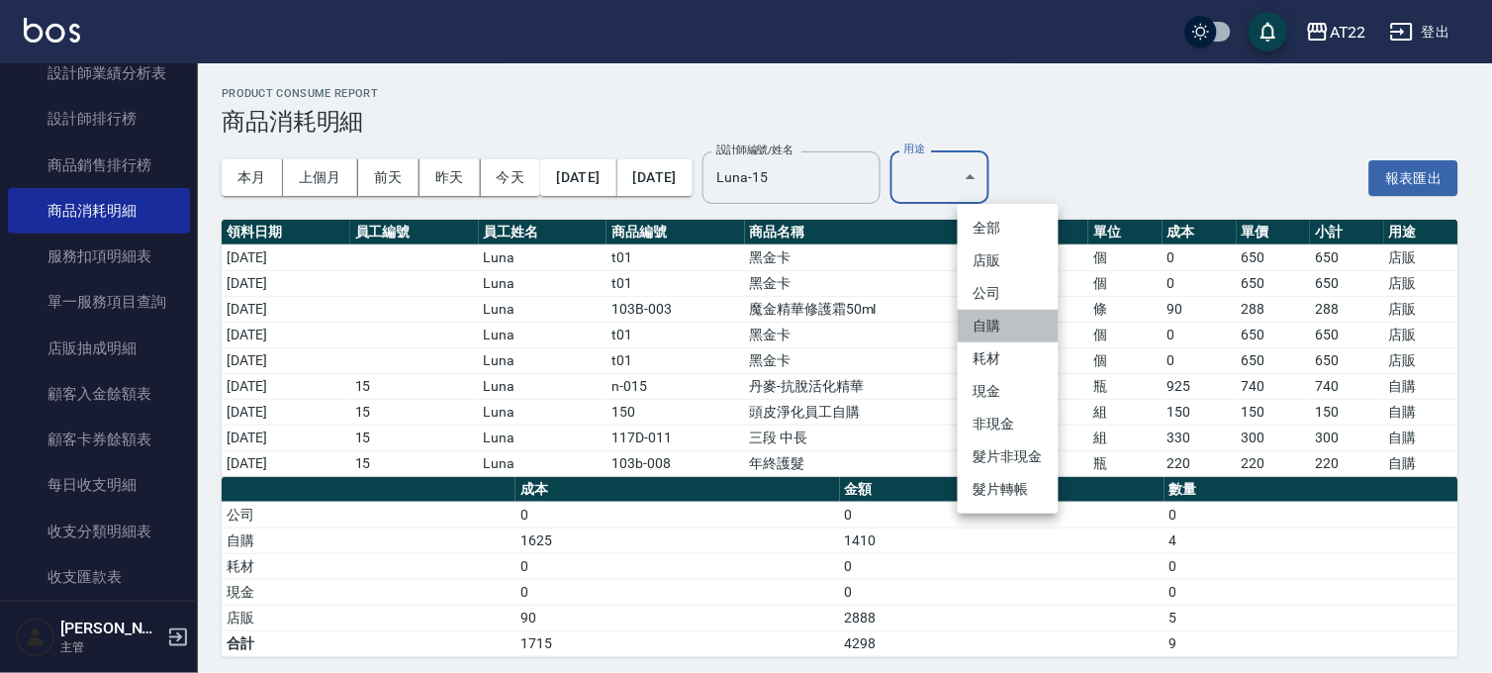
click at [1001, 317] on li "自購" at bounding box center [1008, 326] width 101 height 33
type input "自購"
